Goal: Find specific page/section: Find specific page/section

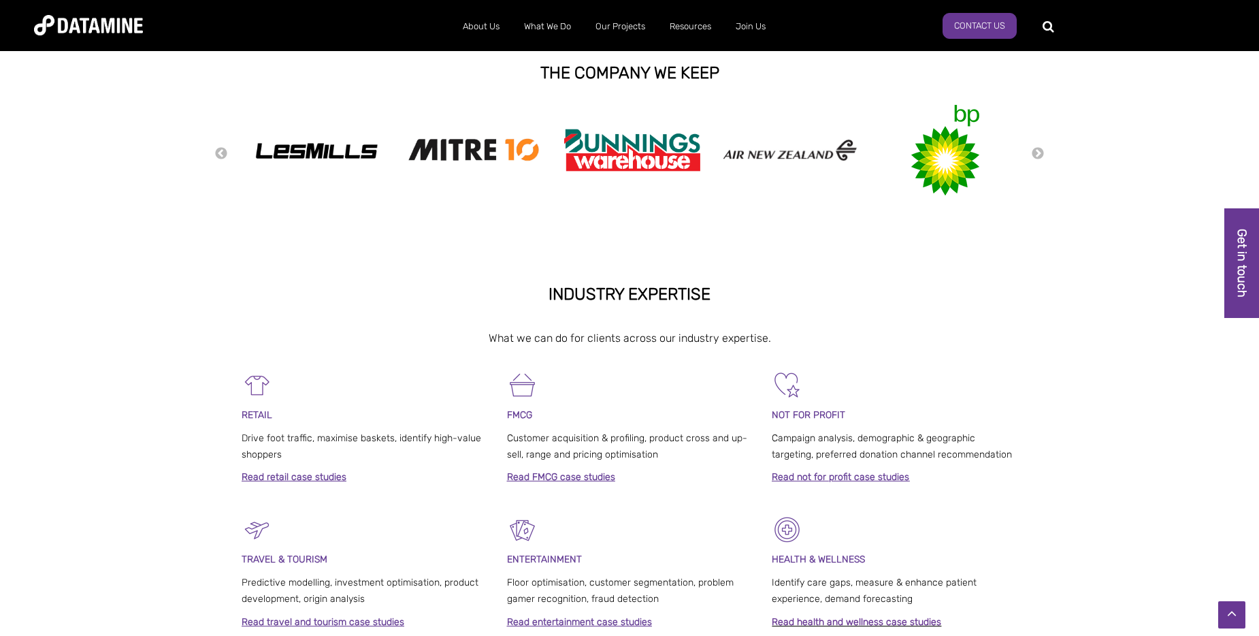
scroll to position [340, 0]
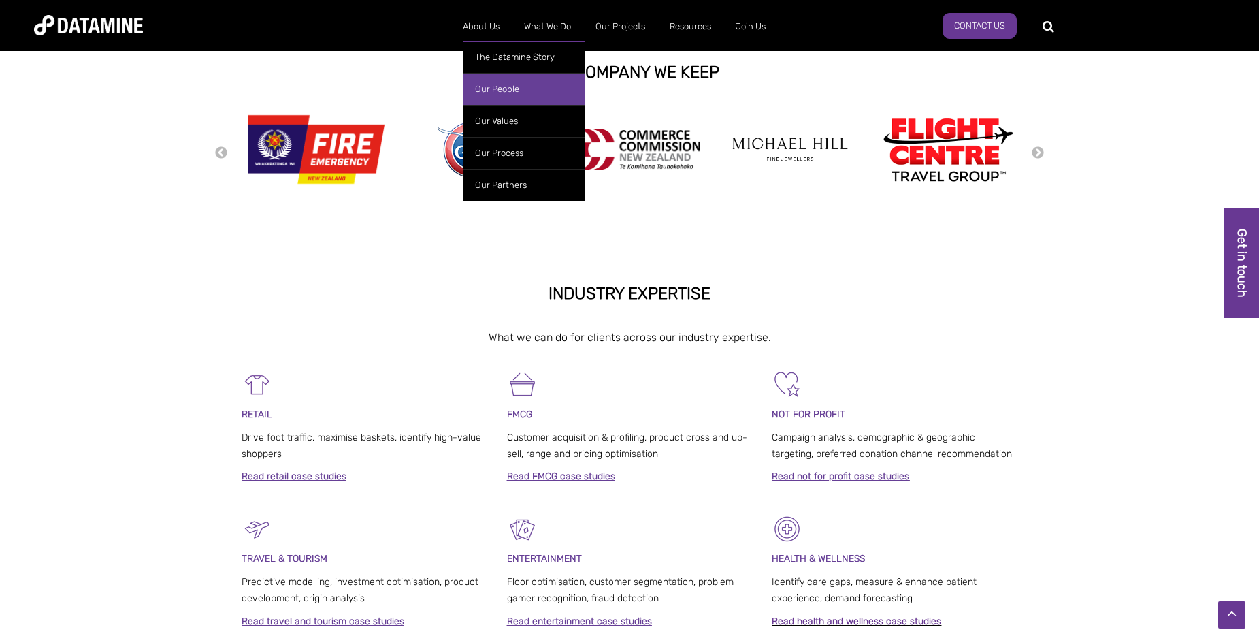
click at [493, 91] on link "Our People" at bounding box center [524, 89] width 123 height 32
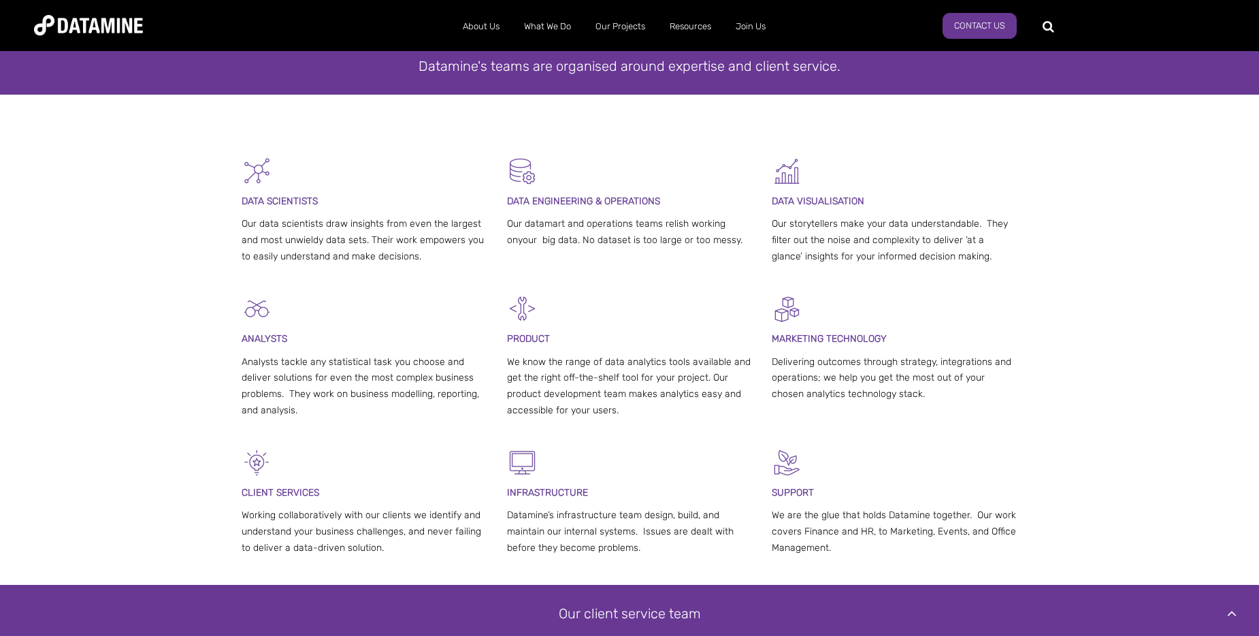
scroll to position [272, 0]
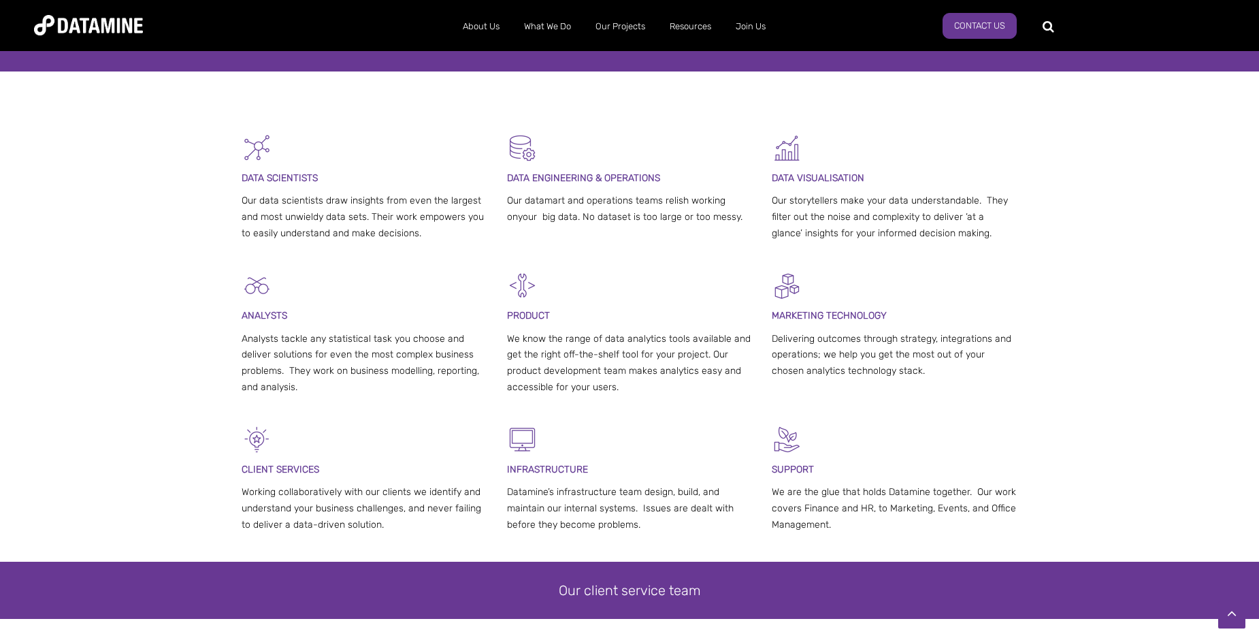
click at [306, 274] on p at bounding box center [365, 285] width 246 height 31
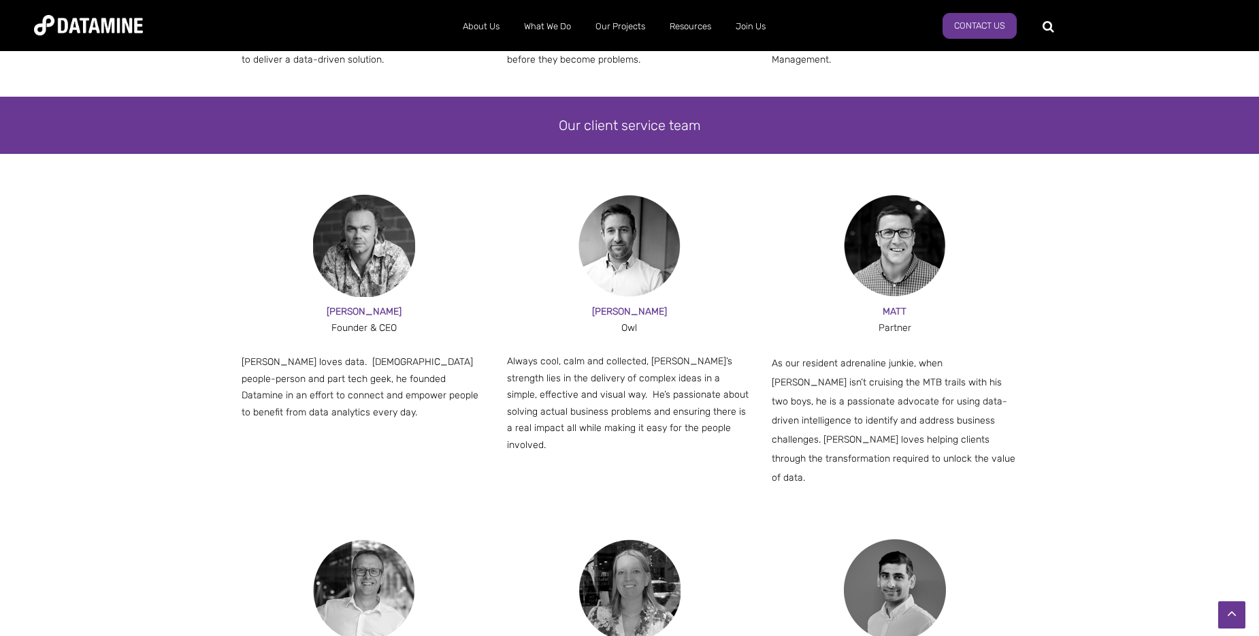
scroll to position [749, 0]
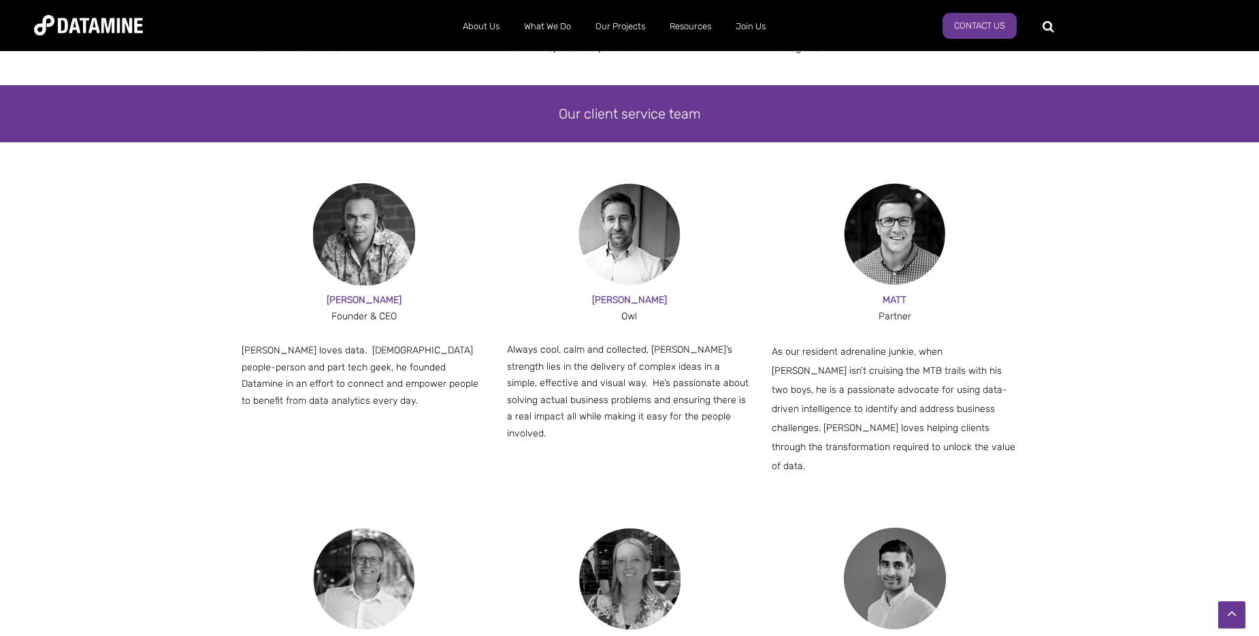
click at [382, 257] on img at bounding box center [364, 234] width 102 height 102
click at [359, 306] on div "[PERSON_NAME]" at bounding box center [365, 300] width 246 height 17
click at [353, 365] on span "[PERSON_NAME] loves data. [DEMOGRAPHIC_DATA] people-person and part tech geek, …" at bounding box center [360, 375] width 237 height 62
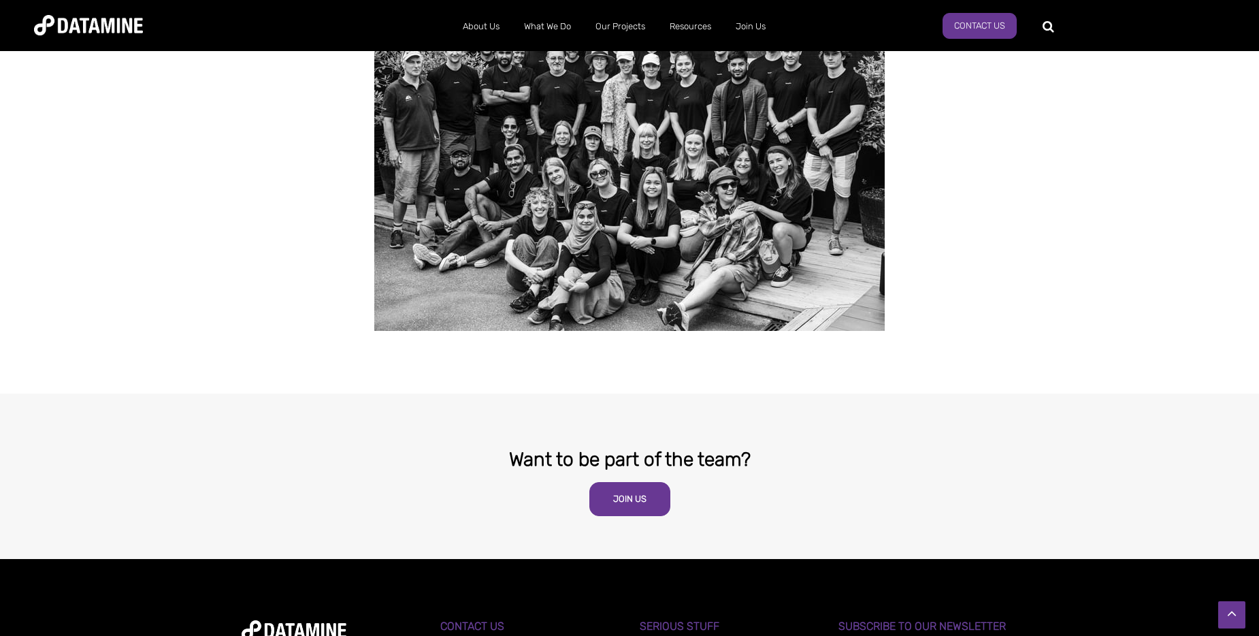
scroll to position [2608, 0]
